Goal: Task Accomplishment & Management: Manage account settings

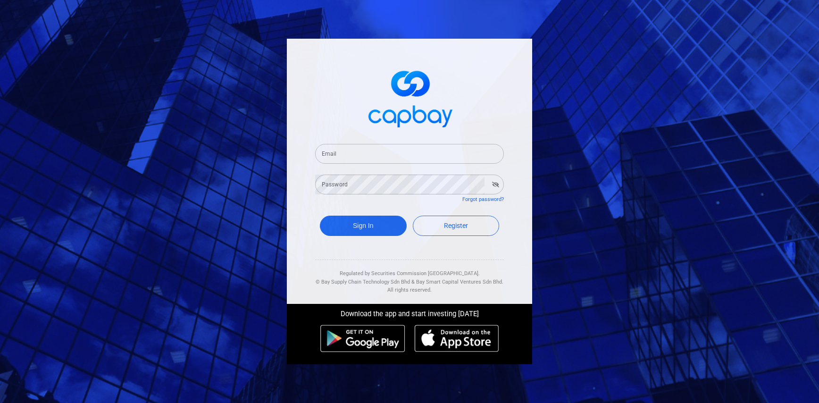
click at [453, 142] on div "Email Email" at bounding box center [409, 148] width 189 height 31
click at [453, 158] on input "Email" at bounding box center [409, 154] width 189 height 20
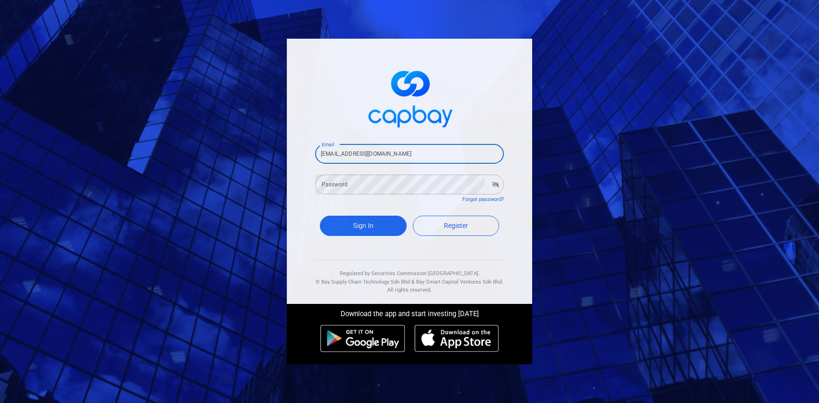
type input "[EMAIL_ADDRESS][DOMAIN_NAME]"
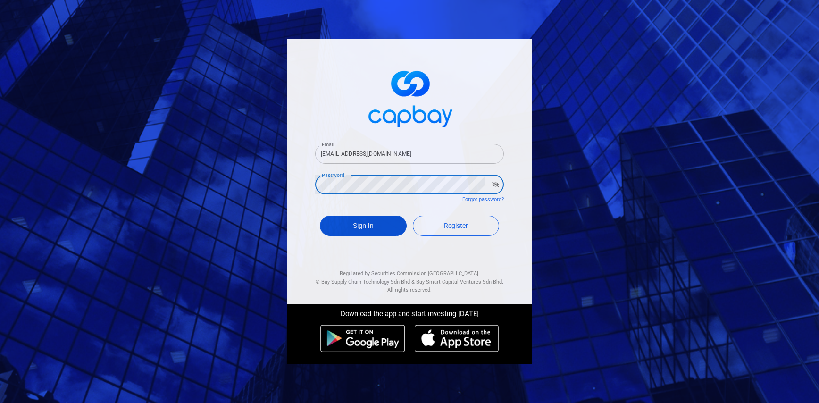
click at [353, 221] on button "Sign In" at bounding box center [363, 226] width 87 height 20
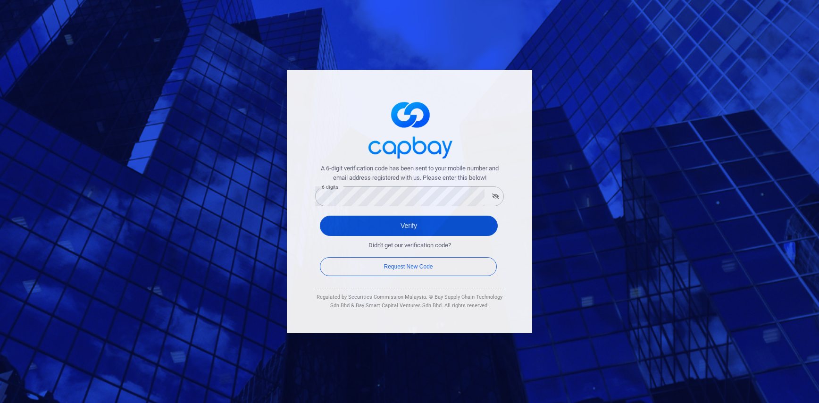
click at [421, 221] on button "Verify" at bounding box center [409, 226] width 178 height 20
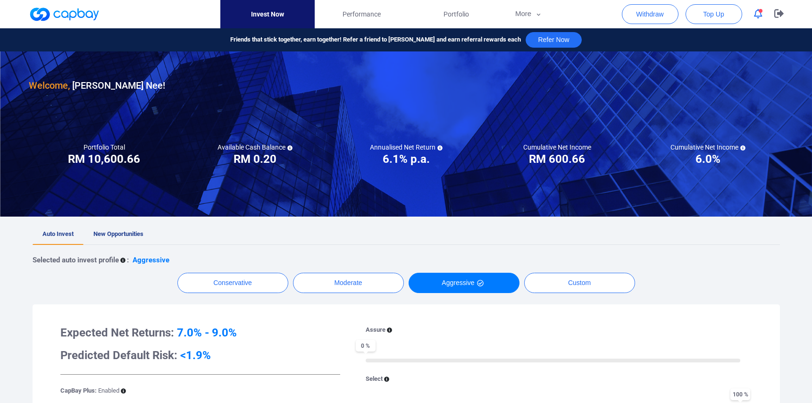
click at [471, 233] on ul "Auto Invest New Opportunities" at bounding box center [406, 234] width 747 height 21
click at [444, 231] on ul "Auto Invest New Opportunities" at bounding box center [406, 234] width 747 height 21
drag, startPoint x: 91, startPoint y: 159, endPoint x: 130, endPoint y: 160, distance: 39.6
click at [130, 160] on h3 "RM 10,600.66" at bounding box center [104, 158] width 72 height 15
click at [274, 238] on ul "Auto Invest New Opportunities" at bounding box center [406, 234] width 747 height 21
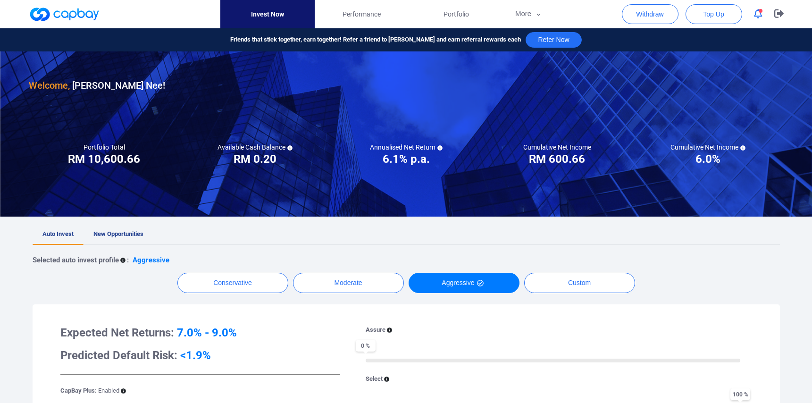
click at [274, 238] on ul "Auto Invest New Opportunities" at bounding box center [406, 234] width 747 height 21
drag, startPoint x: 78, startPoint y: 152, endPoint x: 142, endPoint y: 158, distance: 64.3
click at [142, 158] on div "Portfolio Total Portfolio Total RM ***** RM 10,600.66" at bounding box center [104, 155] width 151 height 24
drag, startPoint x: 233, startPoint y: 249, endPoint x: 228, endPoint y: 247, distance: 5.3
click at [232, 249] on div "Selected auto invest profile : Aggressive Conservative Moderate Aggressive Cust…" at bounding box center [406, 396] width 747 height 302
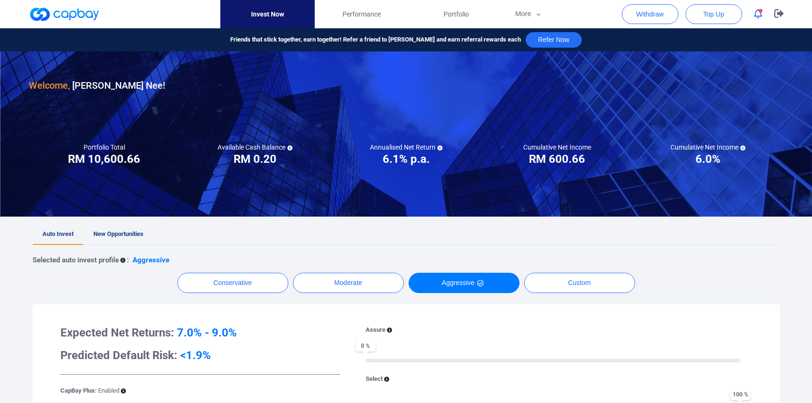
click at [82, 230] on link "Auto Invest" at bounding box center [58, 234] width 51 height 21
click at [104, 233] on span "New Opportunities" at bounding box center [118, 233] width 50 height 7
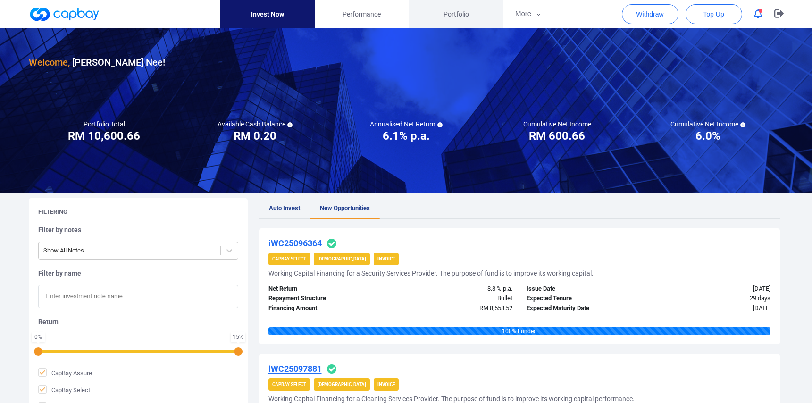
click at [462, 17] on span "Portfolio" at bounding box center [455, 14] width 25 height 10
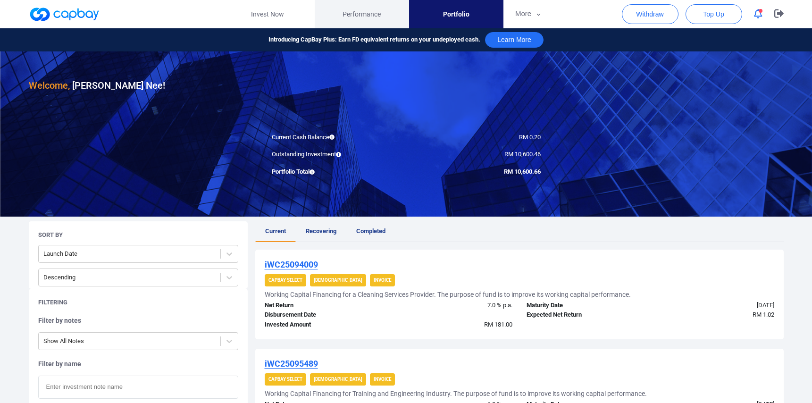
click at [391, 14] on link "Performance" at bounding box center [362, 14] width 94 height 28
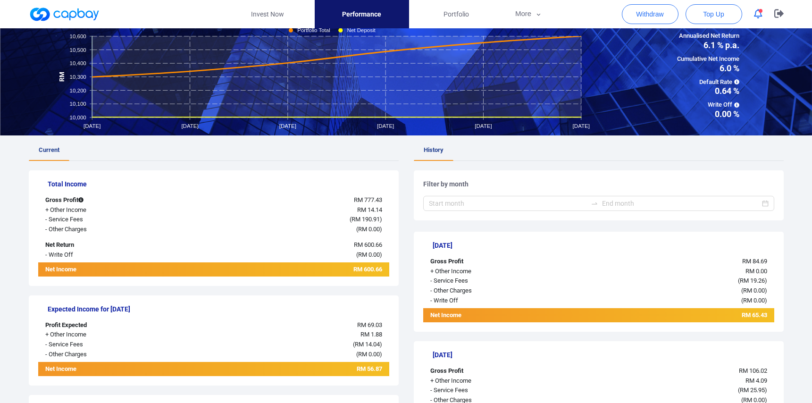
scroll to position [141, 0]
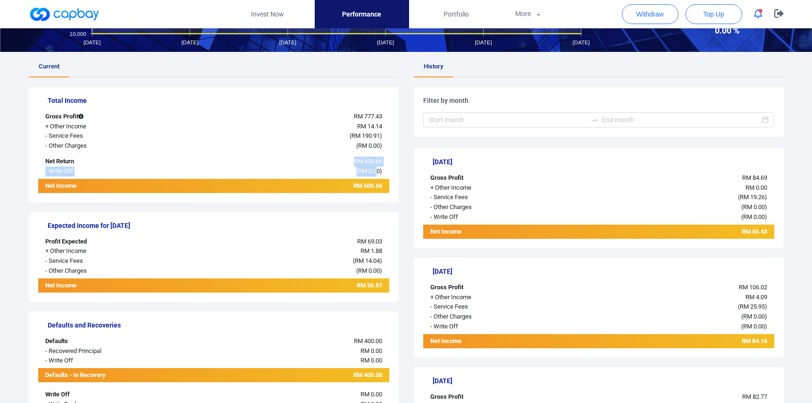
drag, startPoint x: 352, startPoint y: 164, endPoint x: 375, endPoint y: 169, distance: 23.7
click at [375, 169] on div "Total Income Gross Profit RM 777.43 + Other Income RM 14.14 - Service Fees ( RM…" at bounding box center [214, 145] width 370 height 116
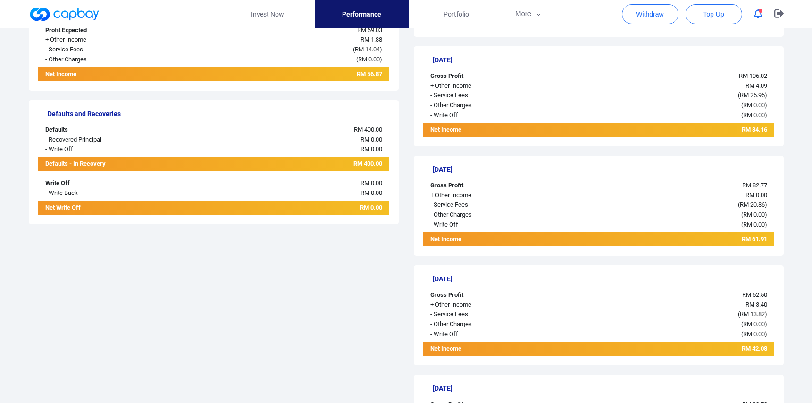
scroll to position [236, 0]
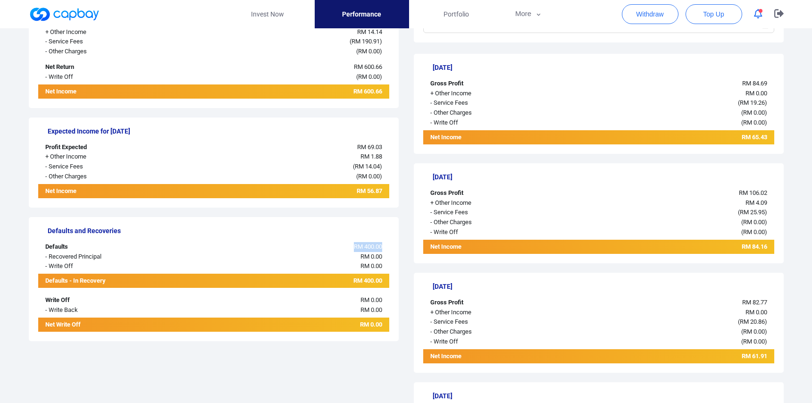
click at [202, 306] on div "RM 0.00" at bounding box center [286, 310] width 205 height 10
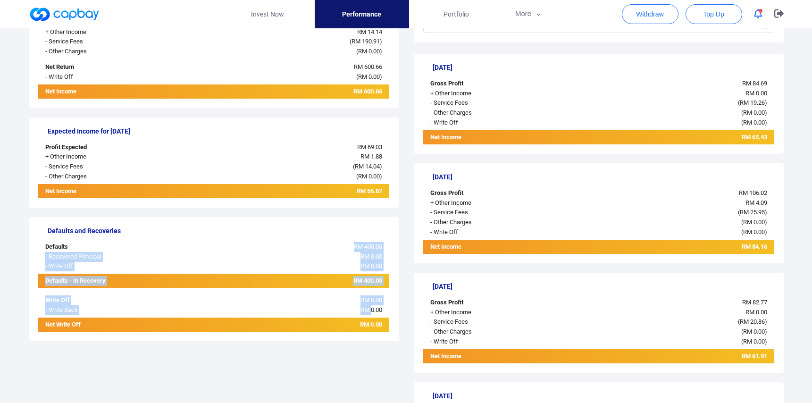
drag, startPoint x: 368, startPoint y: 245, endPoint x: 369, endPoint y: 316, distance: 71.2
click at [369, 316] on div "Defaults and Recoveries Defaults RM 400.00 - Recovered Principal RM 0.00 - Writ…" at bounding box center [214, 279] width 370 height 124
click at [369, 317] on div "RM 0.00" at bounding box center [286, 324] width 205 height 14
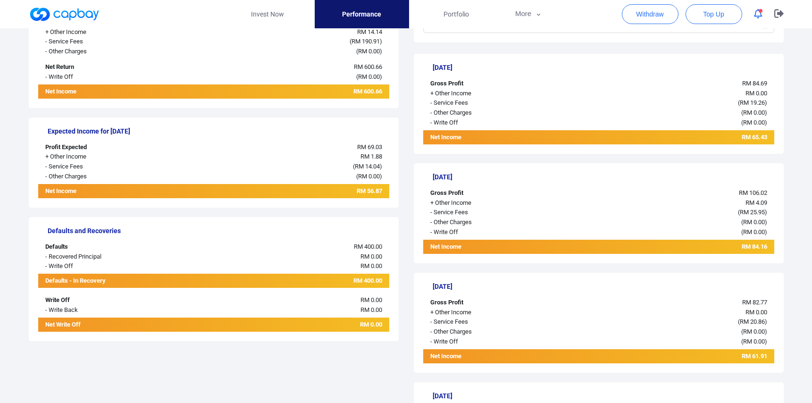
click at [220, 306] on div "RM 0.00" at bounding box center [286, 310] width 205 height 10
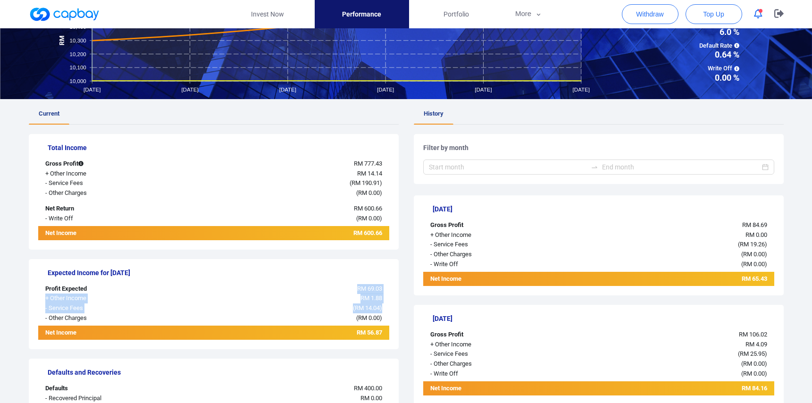
drag, startPoint x: 357, startPoint y: 292, endPoint x: 395, endPoint y: 306, distance: 40.6
click at [395, 306] on div "Expected Income for [DATE] Profit Expected RM 69.03 + Other Income RM 1.88 - Se…" at bounding box center [214, 304] width 370 height 90
click at [367, 317] on span "RM 0.00" at bounding box center [369, 317] width 22 height 7
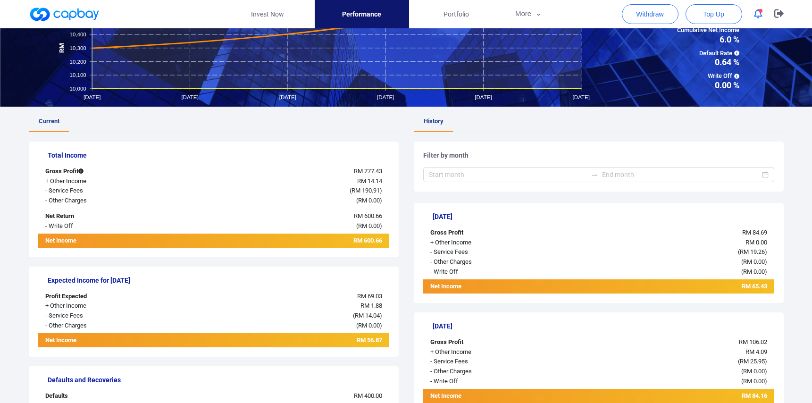
scroll to position [0, 0]
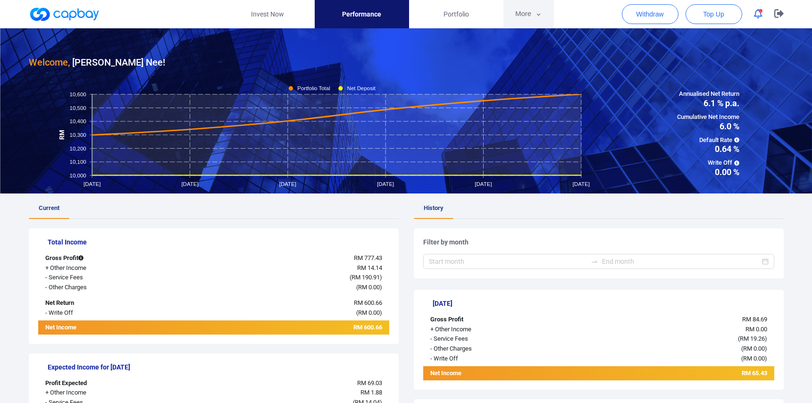
click at [525, 10] on button "More" at bounding box center [528, 14] width 50 height 28
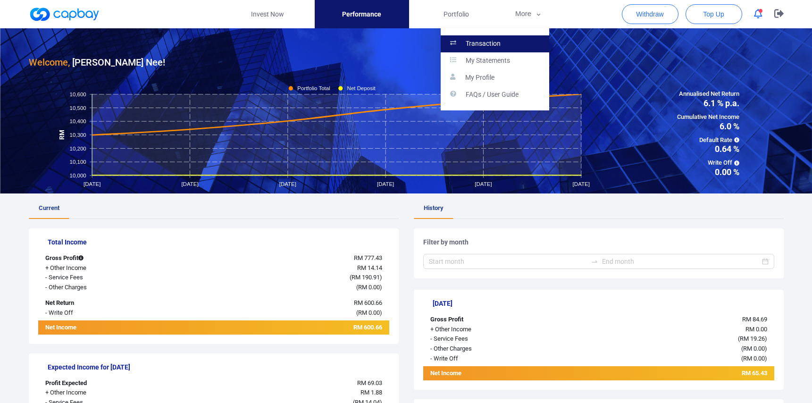
click at [485, 43] on p "Transaction" at bounding box center [482, 44] width 35 height 8
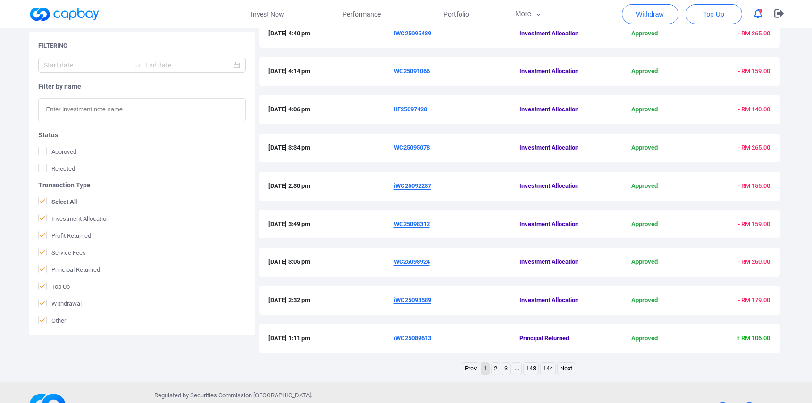
scroll to position [272, 0]
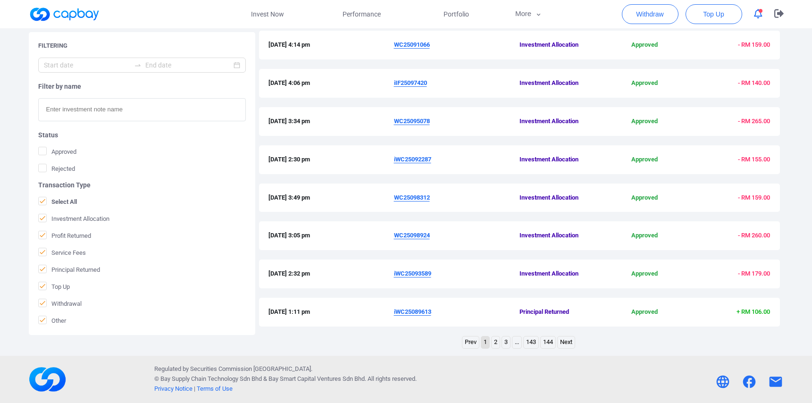
click at [409, 271] on u "iWC25093589" at bounding box center [412, 273] width 37 height 7
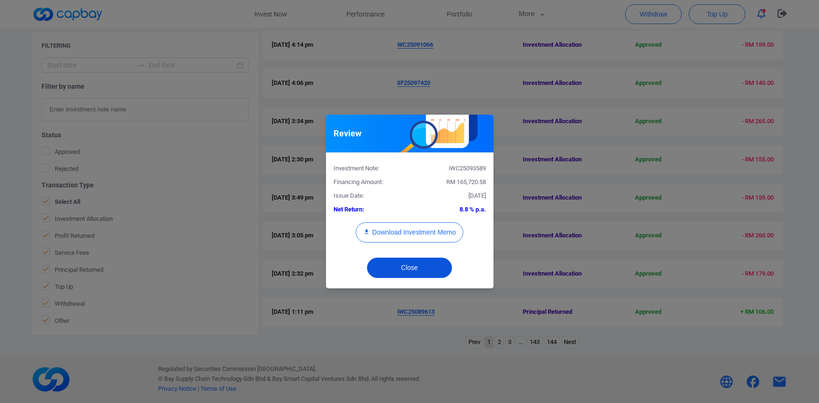
click at [409, 271] on button "Close" at bounding box center [409, 268] width 85 height 20
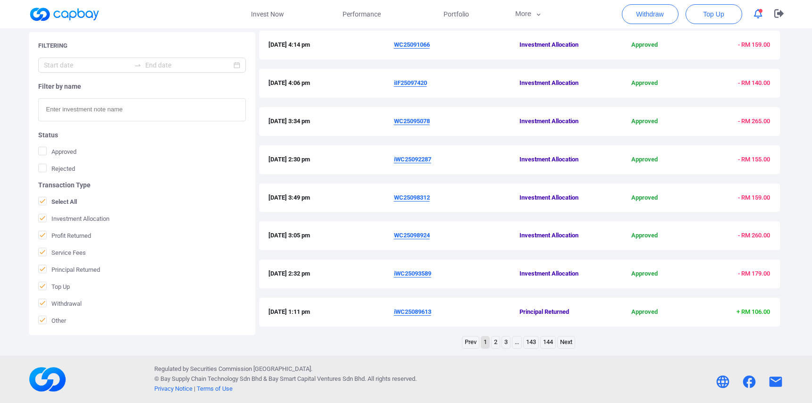
click at [493, 340] on link "2" at bounding box center [495, 342] width 8 height 12
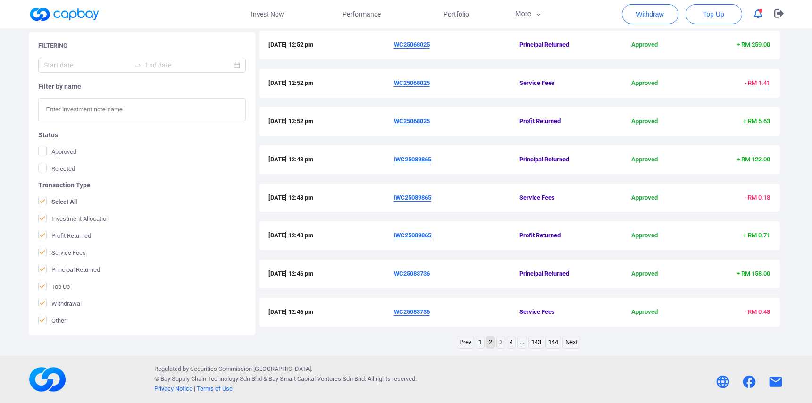
click at [501, 341] on link "3" at bounding box center [501, 342] width 8 height 12
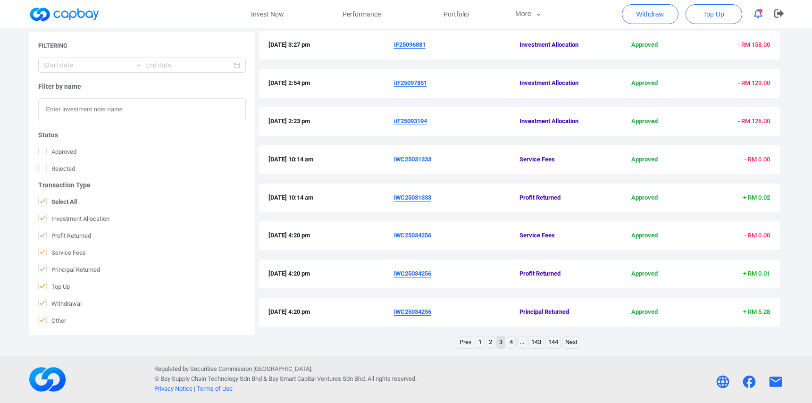
click at [508, 346] on link "4" at bounding box center [511, 342] width 8 height 12
click at [512, 344] on li "5" at bounding box center [516, 342] width 9 height 13
click at [513, 344] on link "5" at bounding box center [516, 342] width 8 height 12
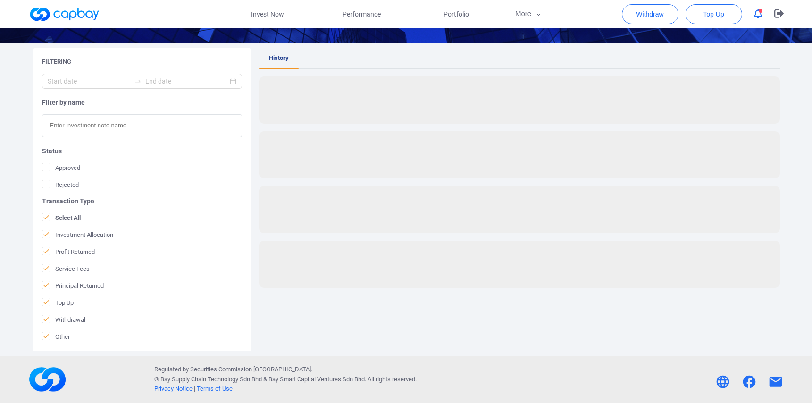
scroll to position [150, 0]
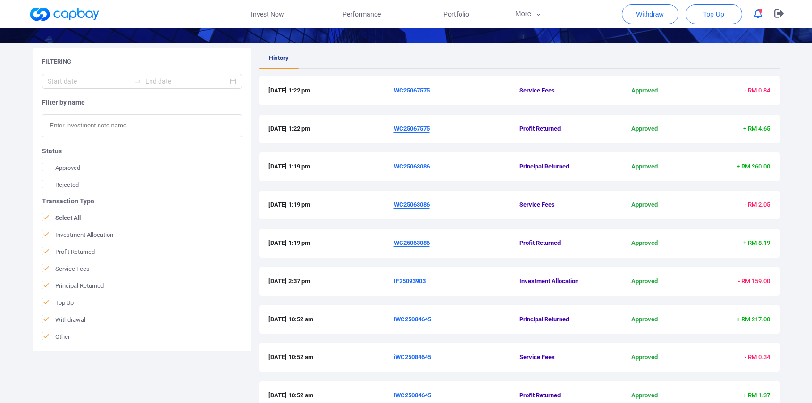
drag, startPoint x: 450, startPoint y: 245, endPoint x: 353, endPoint y: 234, distance: 98.2
click at [352, 235] on div "[DATE] 1:19 pm WC25063086 Profit Returned Approved + RM 8.19" at bounding box center [519, 243] width 521 height 29
copy div "WC25063086"
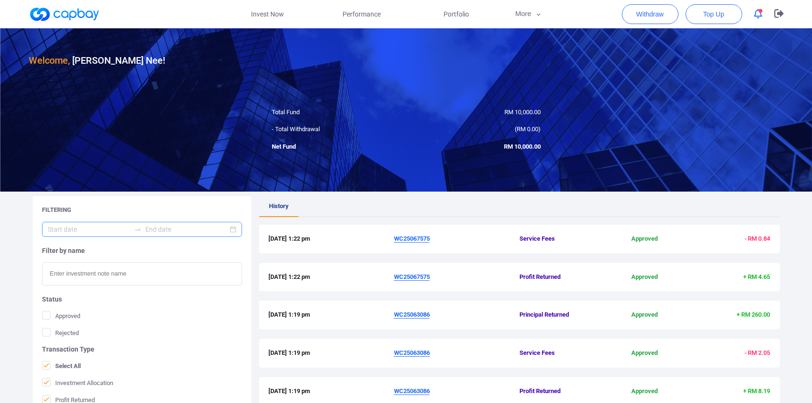
scroll to position [0, 0]
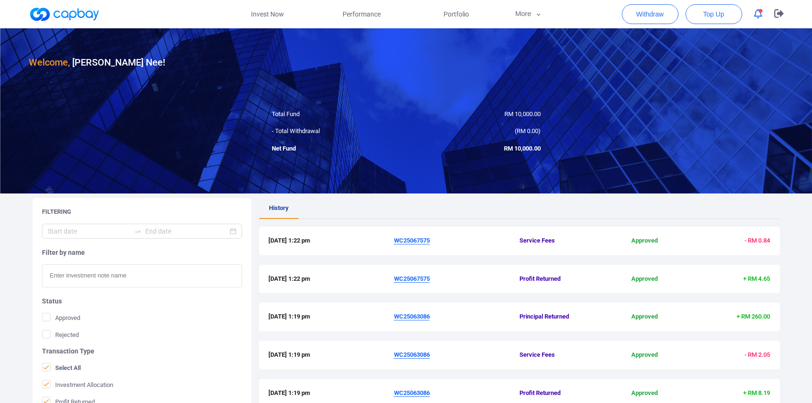
click at [83, 272] on input "text" at bounding box center [142, 275] width 200 height 23
paste input "WC25063086"
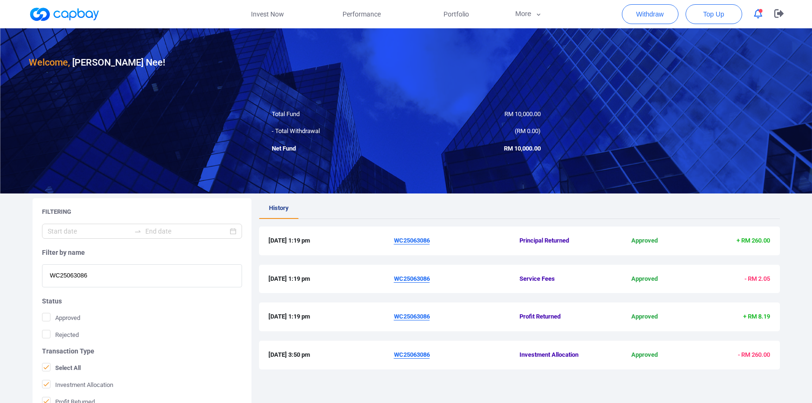
type input "WC25063086"
click at [75, 17] on link at bounding box center [64, 14] width 71 height 15
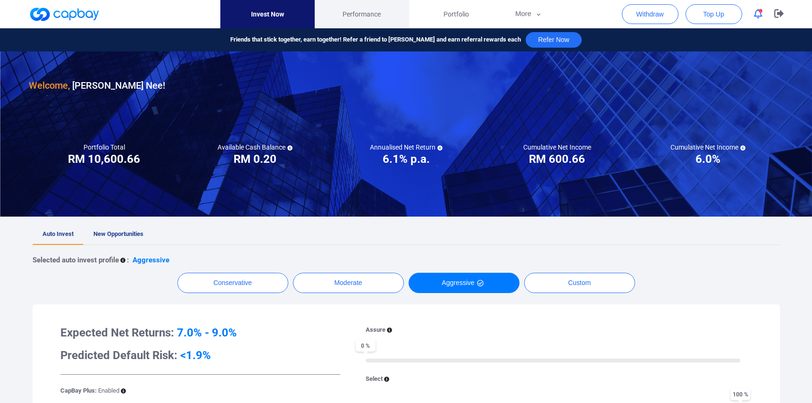
click at [367, 18] on span "Performance" at bounding box center [361, 14] width 38 height 10
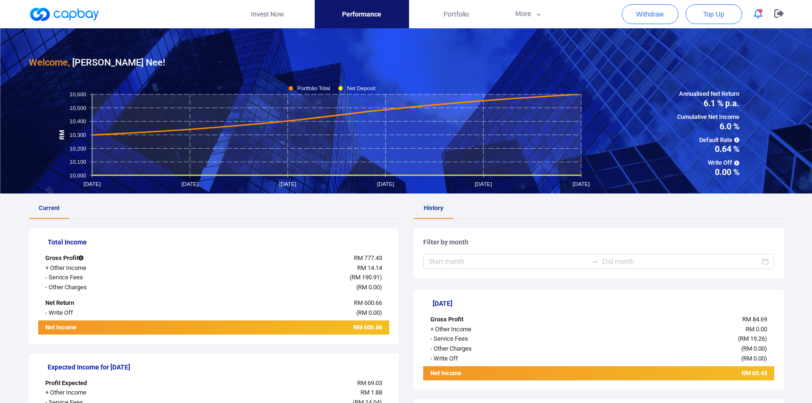
click at [80, 15] on link at bounding box center [64, 14] width 71 height 15
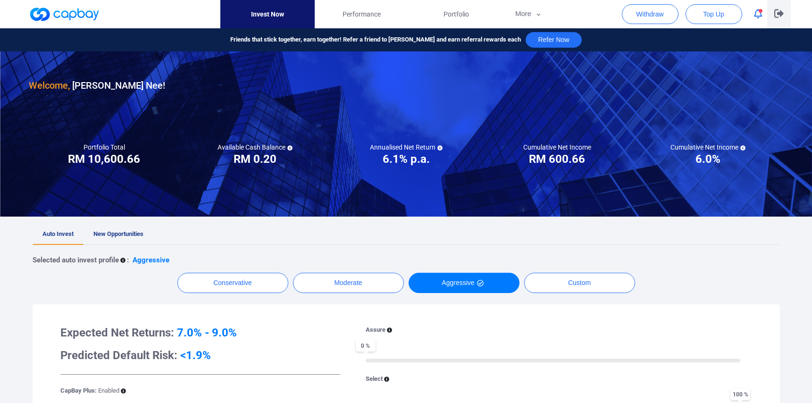
click at [786, 17] on button "button" at bounding box center [779, 14] width 24 height 28
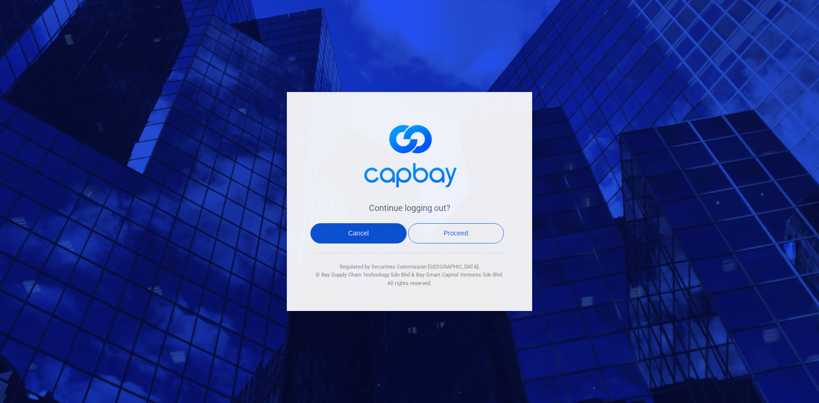
click at [337, 241] on button "Cancel" at bounding box center [358, 233] width 96 height 20
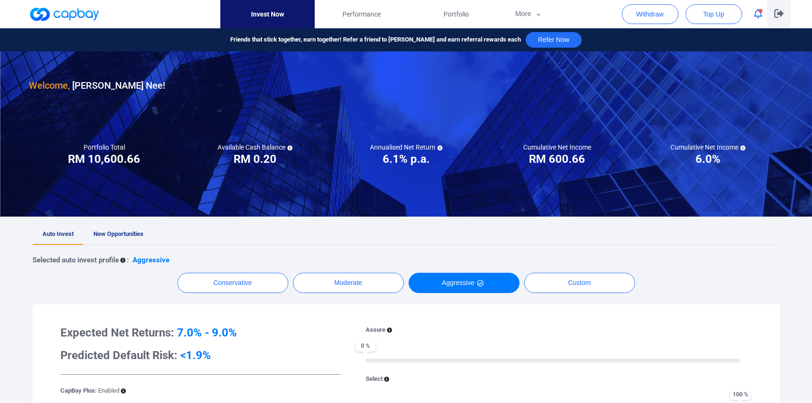
click at [783, 16] on icon "button" at bounding box center [778, 13] width 9 height 9
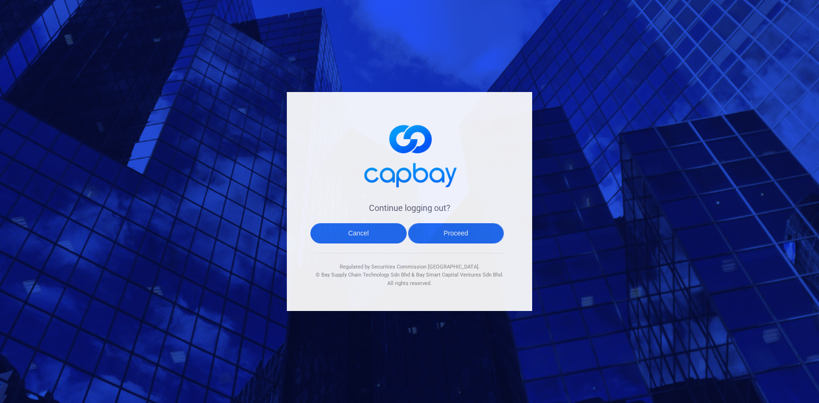
click at [459, 227] on button "Proceed" at bounding box center [456, 233] width 96 height 20
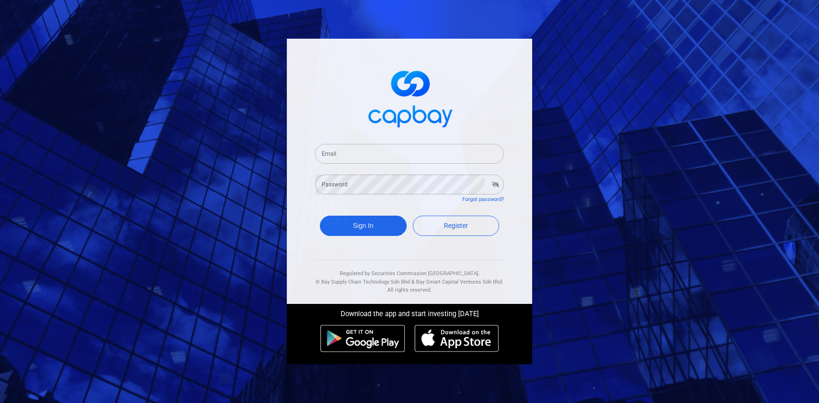
click at [424, 5] on div "Email Email Password Password Forgot password? Sign In Register Regulated by Se…" at bounding box center [409, 201] width 819 height 403
